Goal: Complete application form

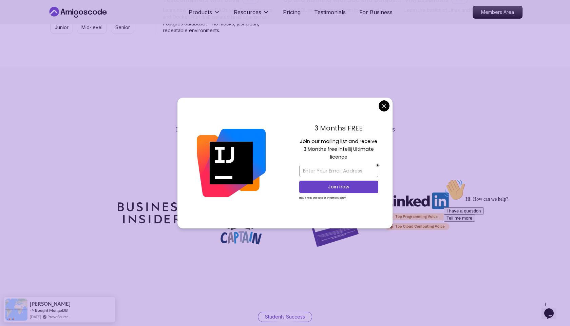
scroll to position [1914, 0]
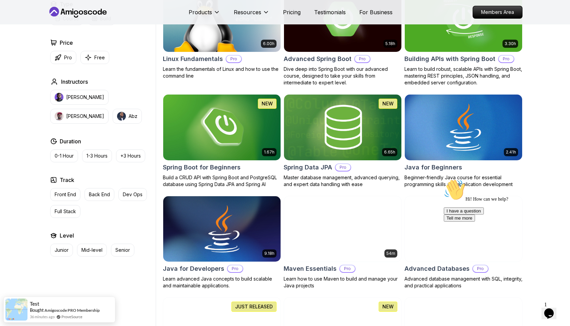
scroll to position [0, 0]
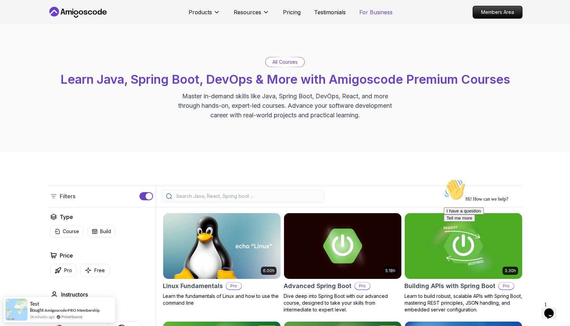
click at [371, 13] on p "For Business" at bounding box center [375, 12] width 33 height 8
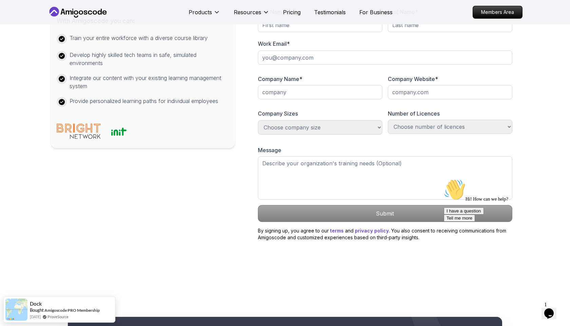
scroll to position [296, 0]
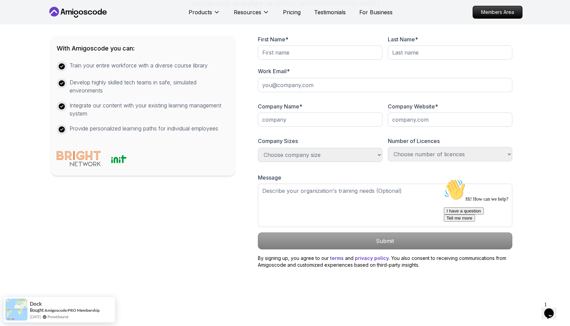
click at [315, 67] on div at bounding box center [320, 56] width 124 height 22
click at [316, 60] on input "text" at bounding box center [320, 52] width 124 height 14
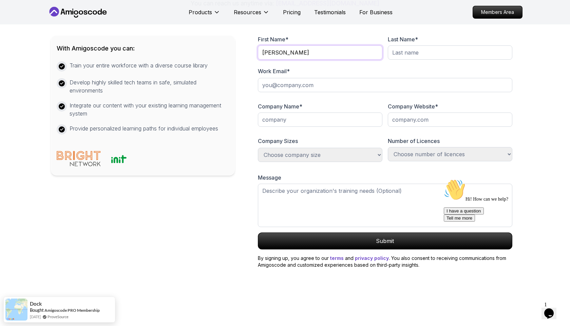
type input "[PERSON_NAME]"
click at [422, 60] on input "text" at bounding box center [450, 52] width 124 height 14
type input "Hamad"
click at [344, 92] on input "email" at bounding box center [385, 85] width 254 height 14
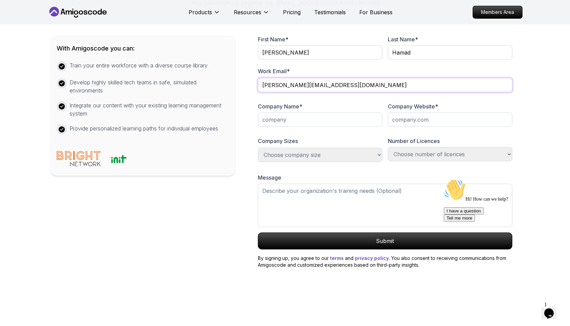
type input "[PERSON_NAME][EMAIL_ADDRESS][DOMAIN_NAME]"
click at [299, 127] on input "text" at bounding box center [320, 120] width 124 height 14
type input "A"
paste input "al-quds open university"
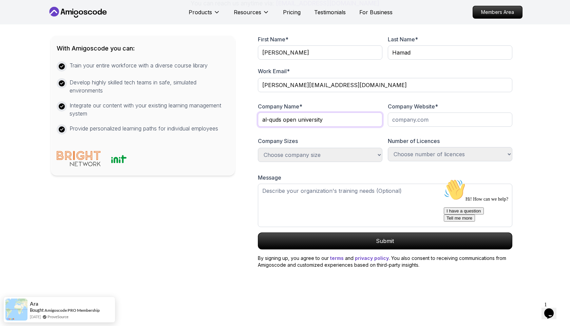
click at [264, 127] on input "al-quds open university" at bounding box center [320, 120] width 124 height 14
click at [273, 127] on input "Al-quds open university" at bounding box center [320, 120] width 124 height 14
click at [287, 127] on input "Al-Quds open university" at bounding box center [320, 120] width 124 height 14
click at [303, 127] on input "Al-Quds Open university" at bounding box center [320, 120] width 124 height 14
type input "Al-[GEOGRAPHIC_DATA]"
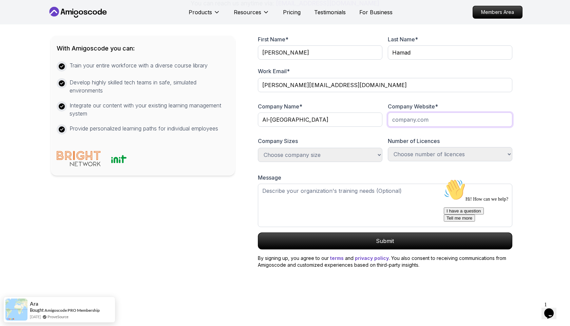
click at [404, 127] on input "text" at bounding box center [450, 120] width 124 height 14
paste input "[URL][DOMAIN_NAME]"
type input "[URL][DOMAIN_NAME]"
click at [440, 161] on select "Choose number of licences 1-100 100-300 300-500 +1000 Just myself" at bounding box center [450, 154] width 124 height 14
select select "1-100"
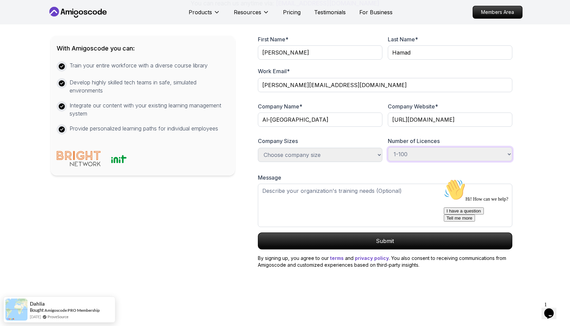
click at [388, 161] on select "Choose number of licences 1-100 100-300 300-500 +1000 Just myself" at bounding box center [450, 154] width 124 height 14
click at [304, 162] on select "Choose company size 1-100 100-300 300-500 +1000" at bounding box center [320, 155] width 124 height 14
click at [258, 162] on select "Choose company size 1-100 100-300 300-500 +1000" at bounding box center [320, 155] width 124 height 14
click at [300, 162] on select "Choose company size 1-100 100-300 300-500 +1000" at bounding box center [320, 155] width 124 height 14
select select "+1000"
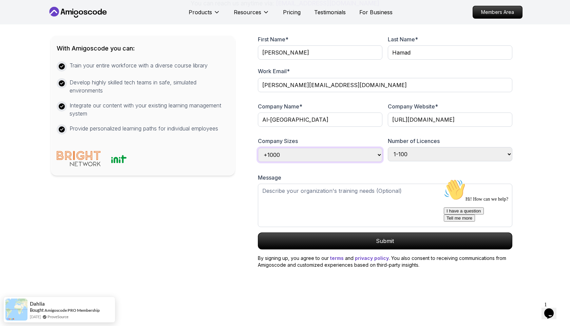
click at [258, 162] on select "Choose company size 1-100 100-300 300-500 +1000" at bounding box center [320, 155] width 124 height 14
click at [283, 227] on textarea at bounding box center [385, 205] width 254 height 43
click at [286, 227] on textarea at bounding box center [385, 205] width 254 height 43
paste textarea "Dear Amigoscode Team, My name is [PERSON_NAME], a Software Engineer at [GEOGRAP…"
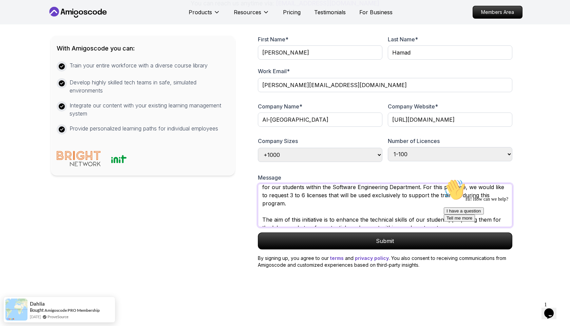
scroll to position [142, 0]
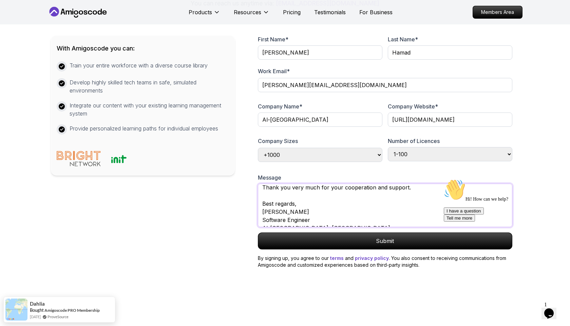
type textarea "Dear Amigoscode Team, My name is [PERSON_NAME], a Software Engineer at [GEOGRAP…"
click at [241, 253] on div "With Amigoscode you can: Train your entire workforce with a diverse course libr…" at bounding box center [285, 144] width 468 height 250
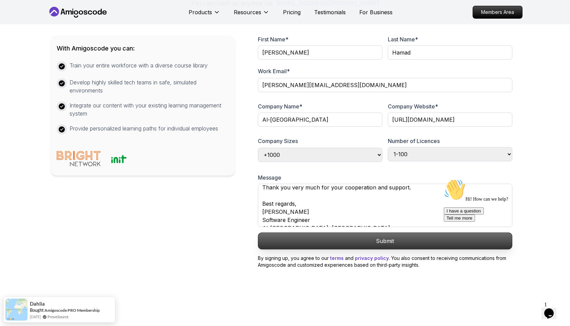
click at [334, 249] on p "Submit" at bounding box center [385, 241] width 254 height 16
click at [375, 249] on p "Submit" at bounding box center [385, 241] width 254 height 16
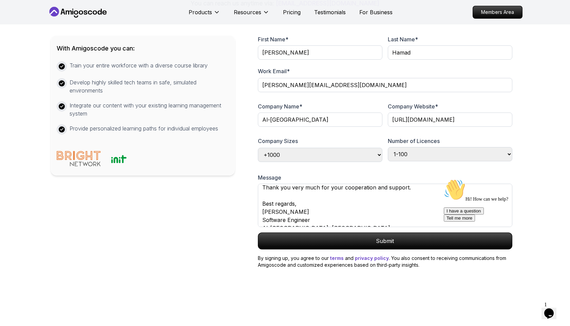
click at [543, 181] on div "Hi! How can we help? I have a question Tell me more" at bounding box center [504, 200] width 122 height 43
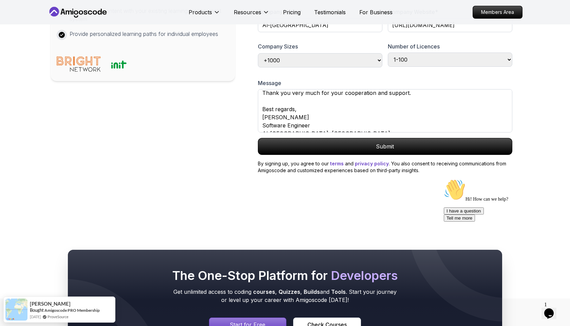
scroll to position [386, 0]
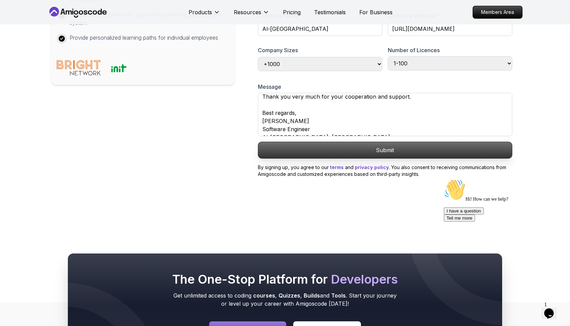
click at [396, 158] on p "Submit" at bounding box center [385, 150] width 254 height 16
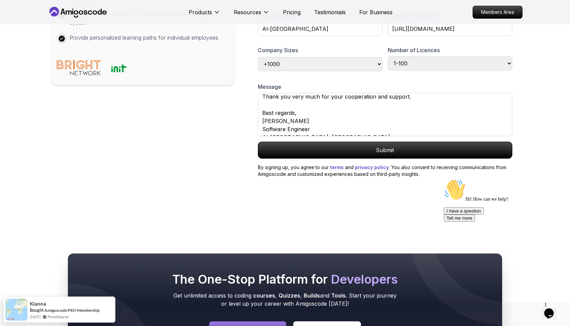
click at [551, 311] on icon "Chat widget" at bounding box center [548, 314] width 9 height 10
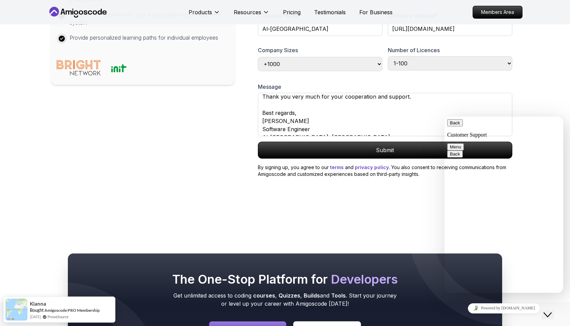
type textarea "hi"
click at [444, 117] on textarea at bounding box center [444, 117] width 0 height 0
type textarea "help me"
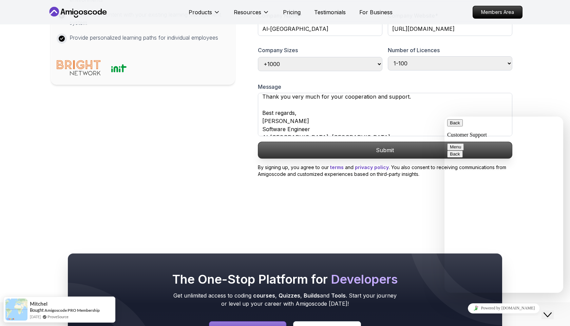
click at [370, 158] on p "Submit" at bounding box center [385, 150] width 254 height 16
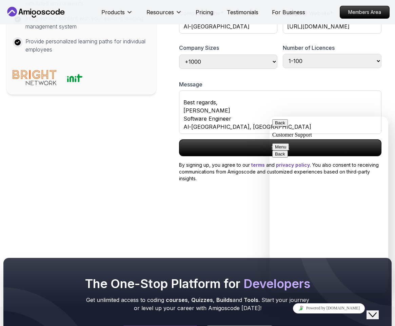
scroll to position [161, 0]
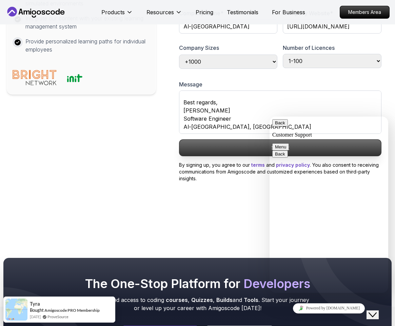
click at [236, 156] on p "Submit" at bounding box center [280, 148] width 202 height 16
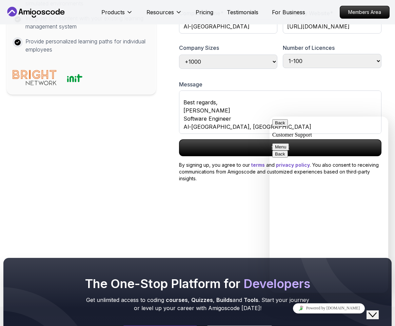
click at [377, 311] on icon "Close Chat This icon closes the chat window." at bounding box center [373, 315] width 8 height 8
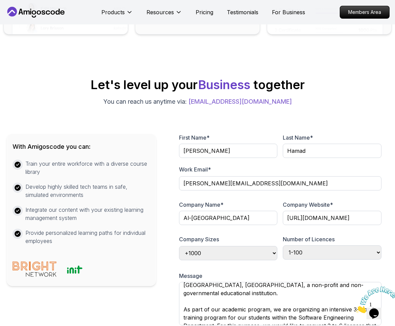
scroll to position [219, 0]
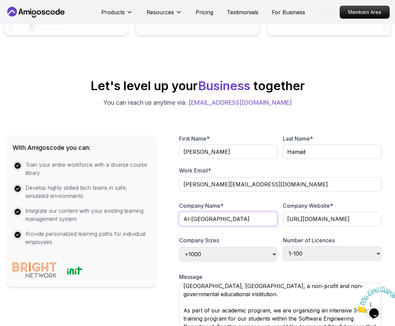
click at [191, 220] on input "Al-[GEOGRAPHIC_DATA]" at bounding box center [228, 219] width 99 height 14
click at [192, 230] on div at bounding box center [228, 230] width 99 height 6
click at [190, 216] on input "[GEOGRAPHIC_DATA]" at bounding box center [228, 219] width 99 height 14
type input "AlQuds Open University"
click at [178, 227] on form "First Name * [PERSON_NAME] Last Name * Hamad Work Email * [PERSON_NAME][EMAIL_A…" at bounding box center [280, 255] width 216 height 240
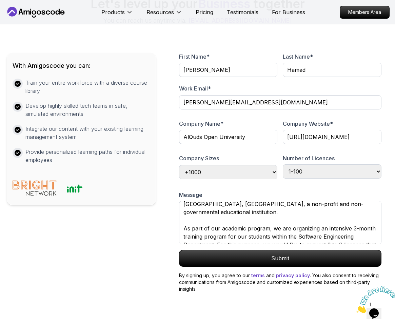
scroll to position [302, 0]
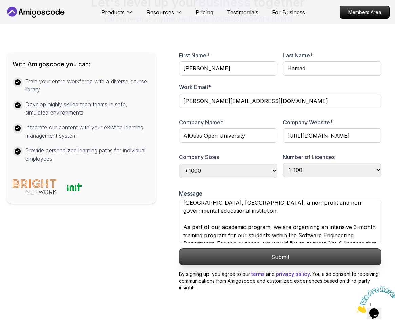
click at [323, 253] on p "Submit" at bounding box center [280, 257] width 202 height 16
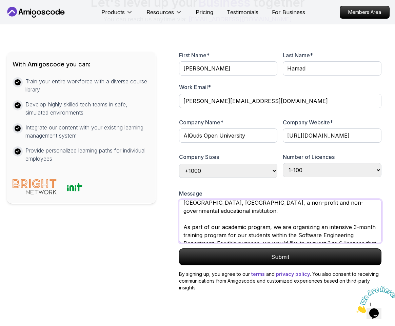
click at [301, 222] on textarea "Dear Amigoscode Team, My name is [PERSON_NAME], a Software Engineer at [GEOGRAP…" at bounding box center [280, 221] width 202 height 43
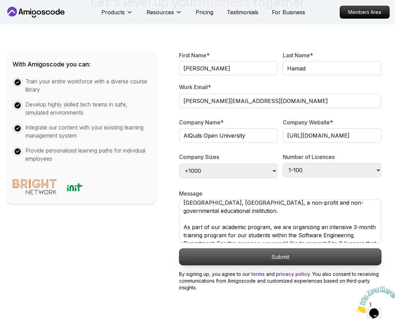
click at [322, 255] on p "Submit" at bounding box center [280, 257] width 202 height 16
click at [337, 256] on p "Submit" at bounding box center [280, 257] width 202 height 16
click at [279, 258] on p "Submit" at bounding box center [280, 257] width 202 height 16
click at [334, 255] on p "Submit" at bounding box center [280, 257] width 202 height 16
click at [274, 260] on p "Submit" at bounding box center [280, 257] width 202 height 16
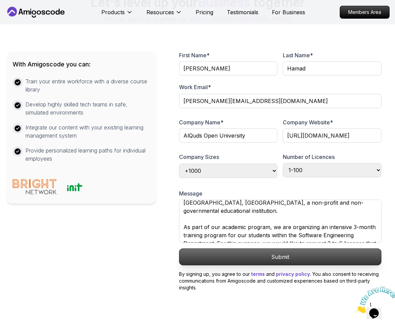
click at [332, 254] on p "Submit" at bounding box center [280, 257] width 202 height 16
click at [311, 259] on p "Submit" at bounding box center [280, 257] width 202 height 16
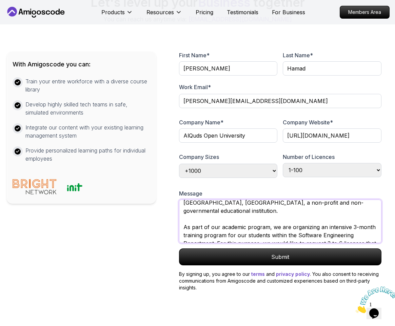
click at [285, 221] on textarea "Dear Amigoscode Team, My name is [PERSON_NAME], a Software Engineer at [GEOGRAP…" at bounding box center [280, 221] width 202 height 43
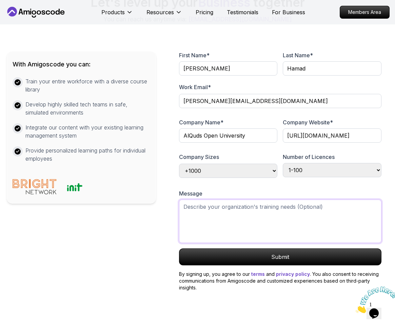
scroll to position [0, 0]
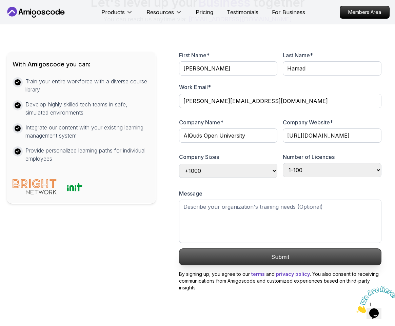
click at [294, 253] on p "Submit" at bounding box center [280, 257] width 202 height 16
click at [322, 258] on p "Submit" at bounding box center [280, 257] width 202 height 16
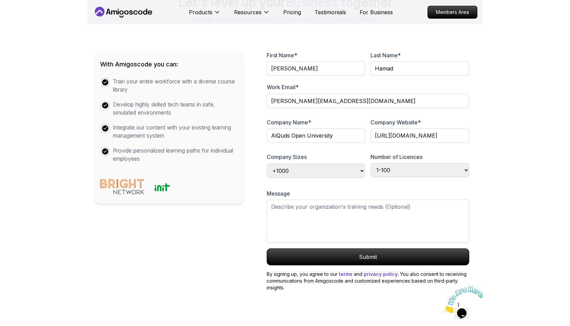
scroll to position [312, 0]
